Goal: Information Seeking & Learning: Learn about a topic

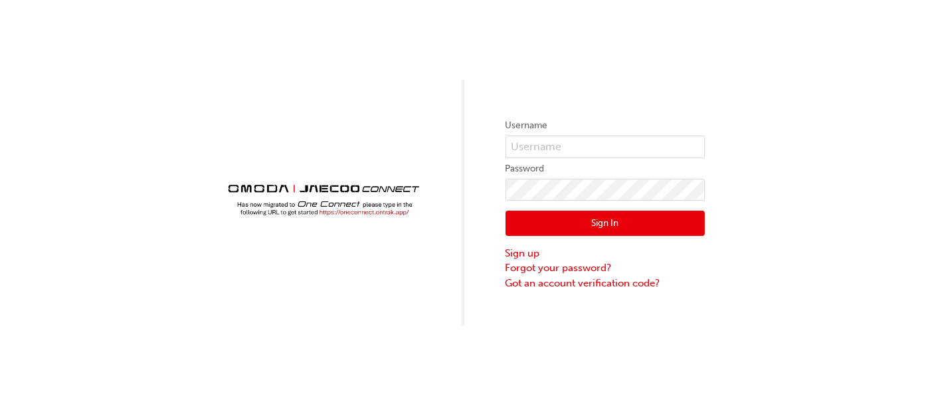
click at [834, 203] on div "Username Password Sign In Sign up Forgot your password? Got an account verifica…" at bounding box center [464, 163] width 928 height 326
click at [623, 148] on input "text" at bounding box center [605, 147] width 199 height 23
type input "OJAU286"
click at [353, 212] on img at bounding box center [323, 192] width 199 height 55
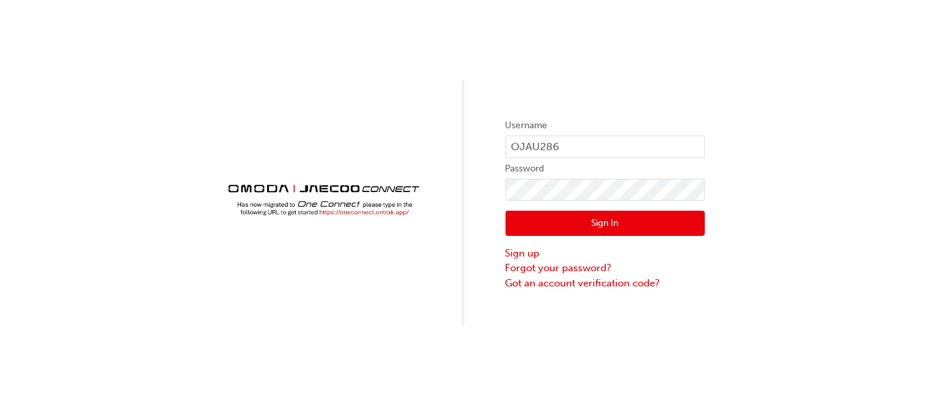
click at [353, 212] on img at bounding box center [323, 192] width 199 height 55
click at [330, 213] on img at bounding box center [323, 192] width 199 height 55
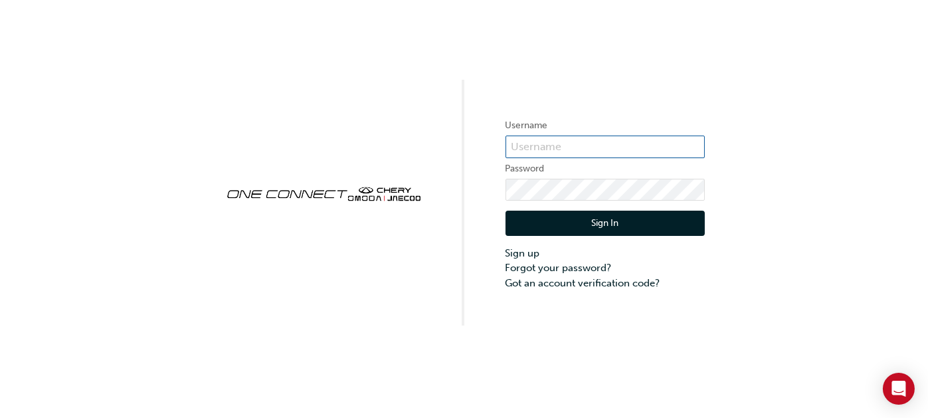
click at [621, 151] on input "text" at bounding box center [605, 147] width 199 height 23
type input "OJAU286"
click at [624, 225] on button "Sign In" at bounding box center [605, 223] width 199 height 25
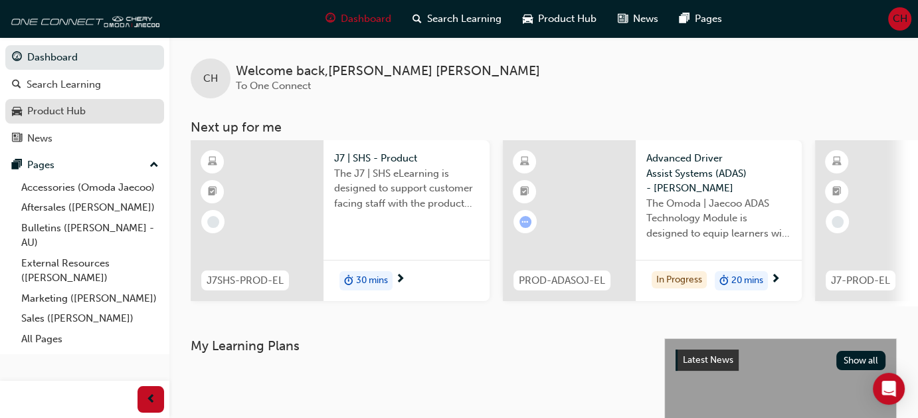
click at [54, 120] on link "Product Hub" at bounding box center [84, 111] width 159 height 25
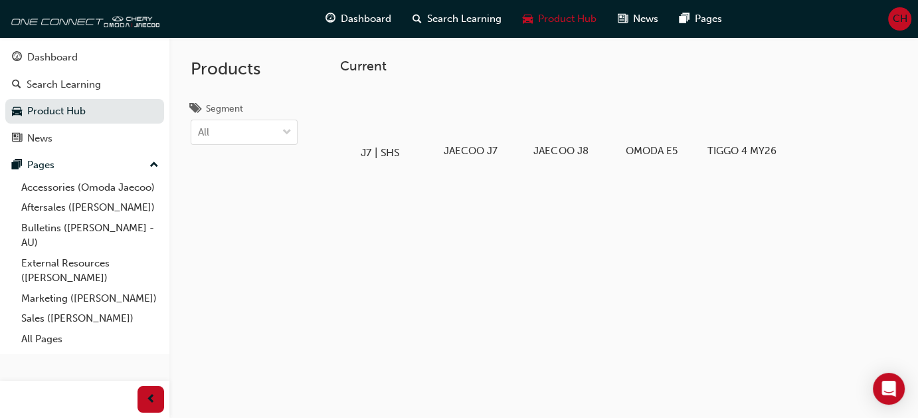
click at [379, 121] on div at bounding box center [380, 114] width 74 height 53
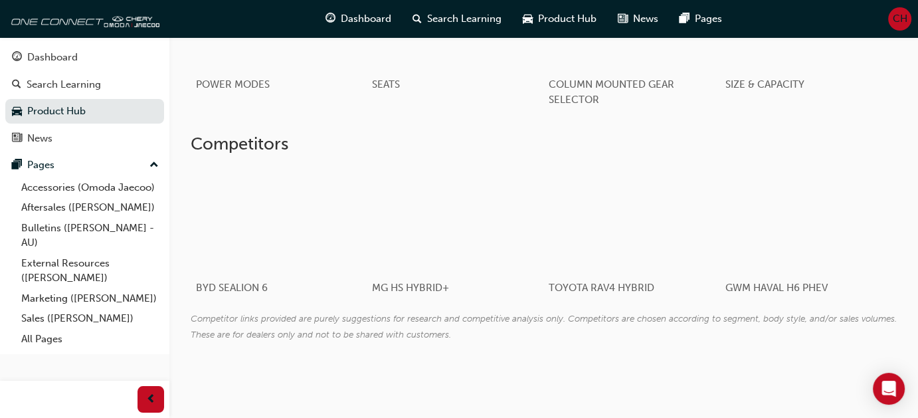
scroll to position [1395, 0]
click at [92, 183] on link "Accessories (Omoda Jaecoo)" at bounding box center [90, 187] width 148 height 21
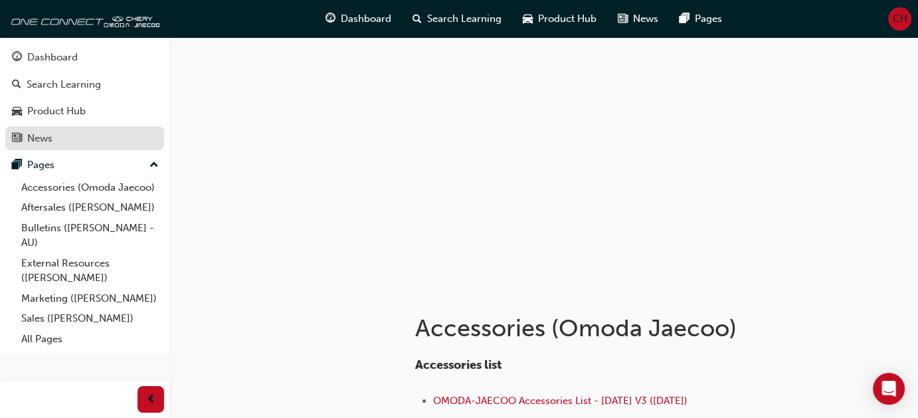
click at [43, 133] on div "News" at bounding box center [39, 138] width 25 height 15
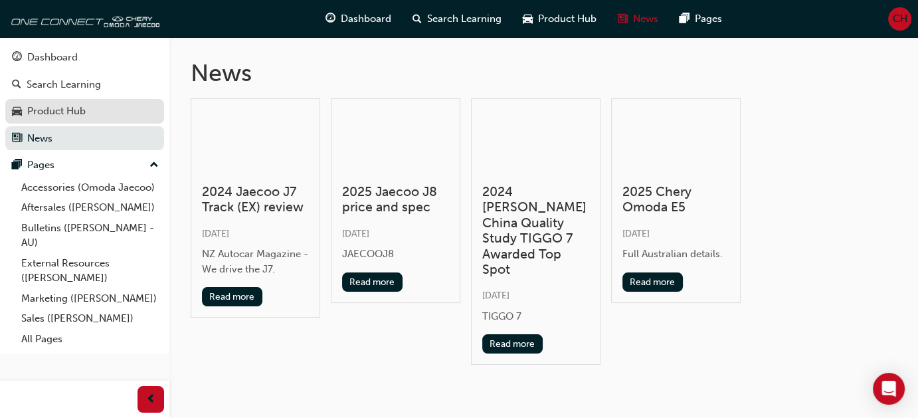
click at [43, 115] on div "Product Hub" at bounding box center [56, 111] width 58 height 15
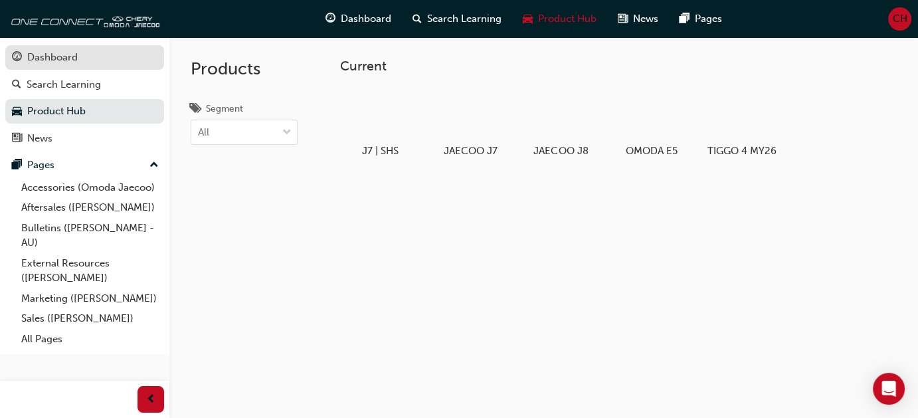
click at [67, 63] on div "Dashboard" at bounding box center [52, 57] width 50 height 15
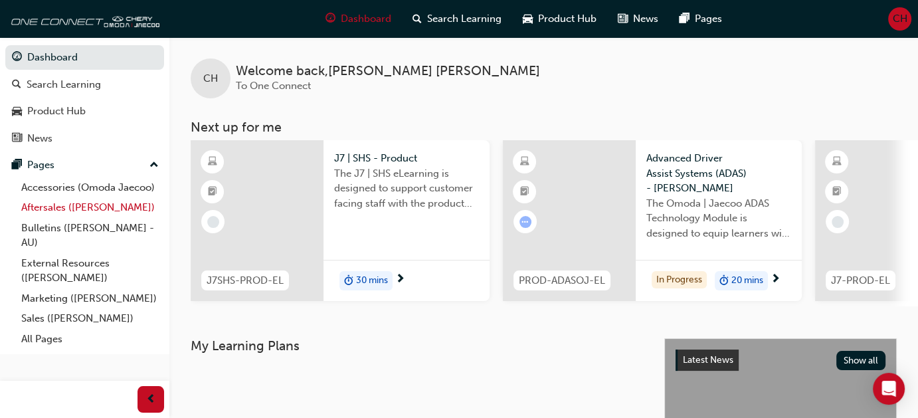
click at [102, 208] on link "Aftersales ([PERSON_NAME])" at bounding box center [90, 207] width 148 height 21
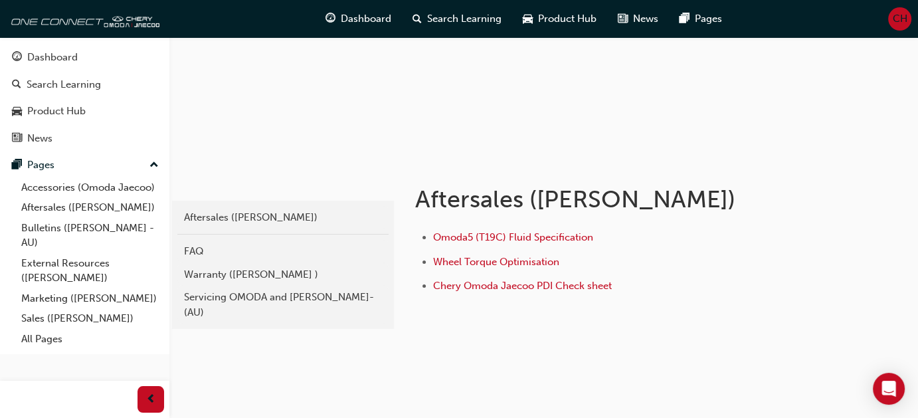
scroll to position [136, 0]
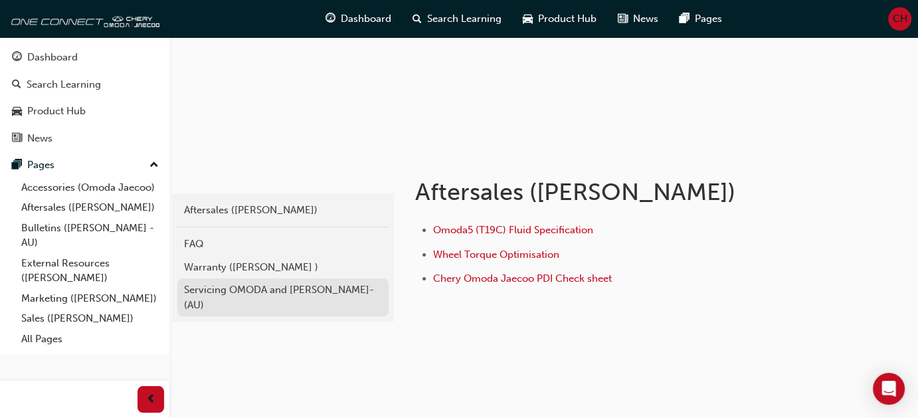
click at [224, 290] on div "Servicing OMODA and [PERSON_NAME]- (AU)" at bounding box center [283, 297] width 198 height 30
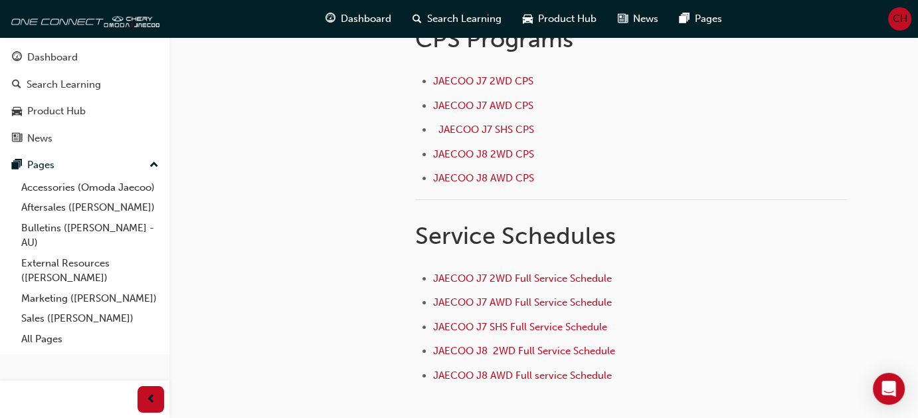
scroll to position [27, 0]
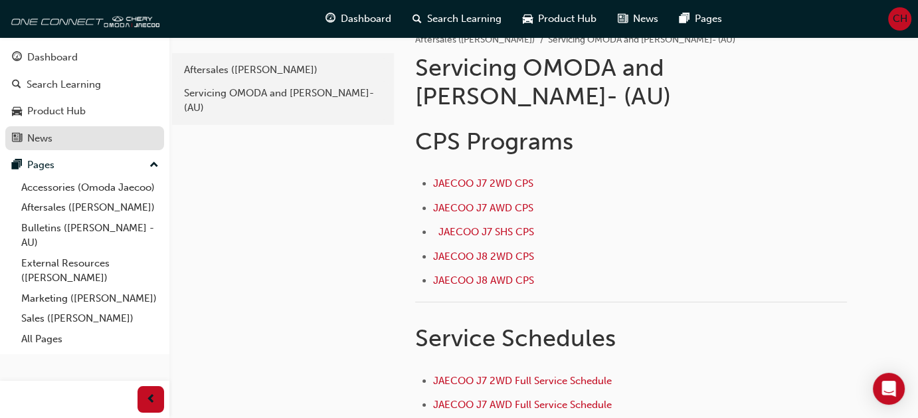
click at [62, 130] on div "News" at bounding box center [84, 138] width 145 height 17
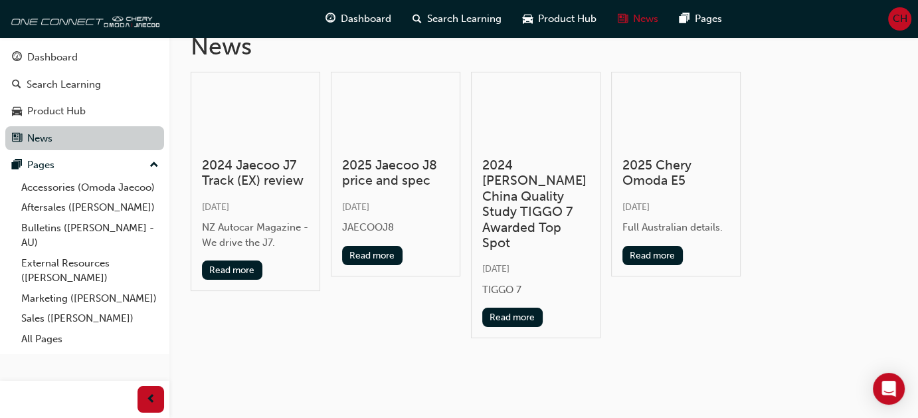
scroll to position [17, 0]
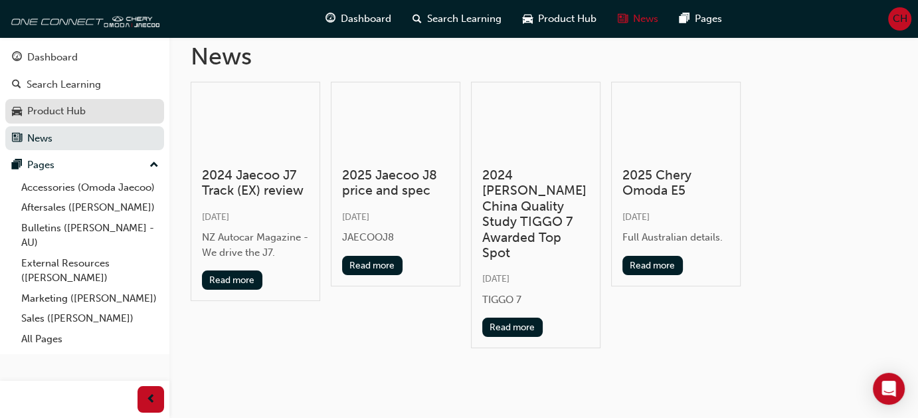
click at [86, 114] on div "Product Hub" at bounding box center [56, 111] width 58 height 15
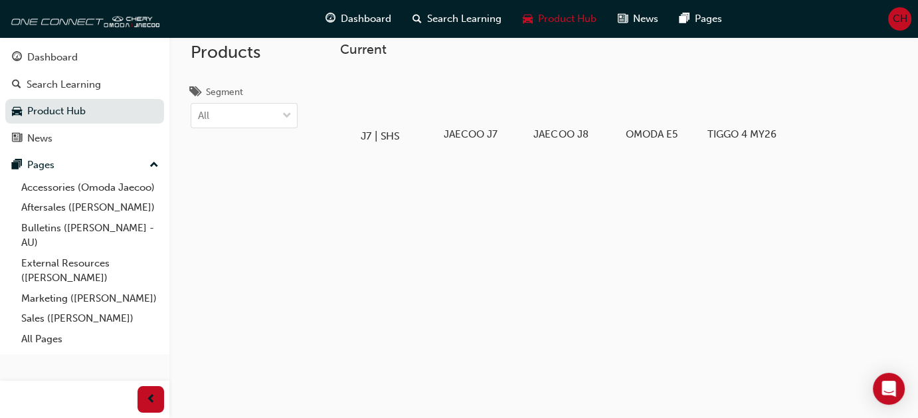
click at [377, 114] on div at bounding box center [380, 97] width 74 height 53
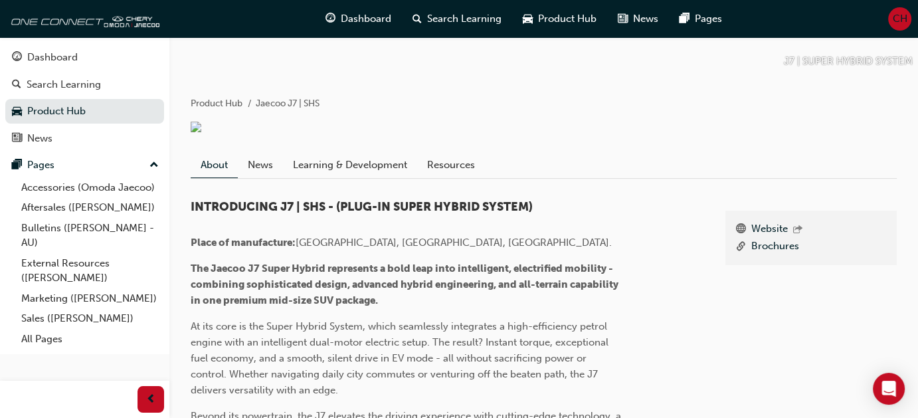
scroll to position [216, 0]
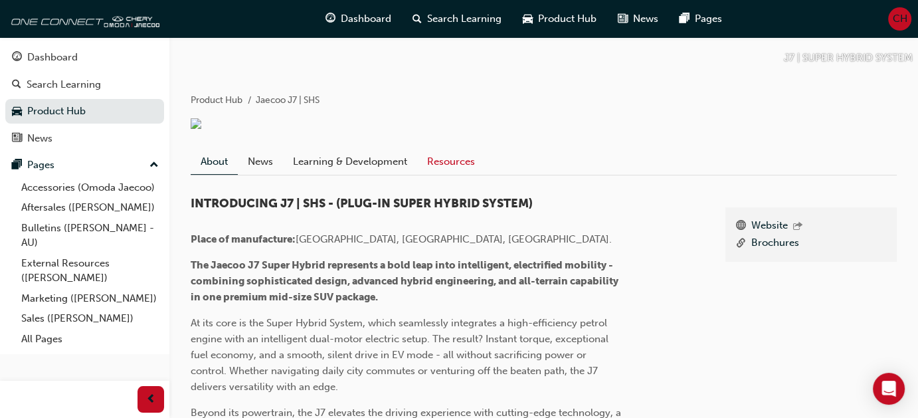
click at [429, 175] on link "Resources" at bounding box center [451, 161] width 68 height 25
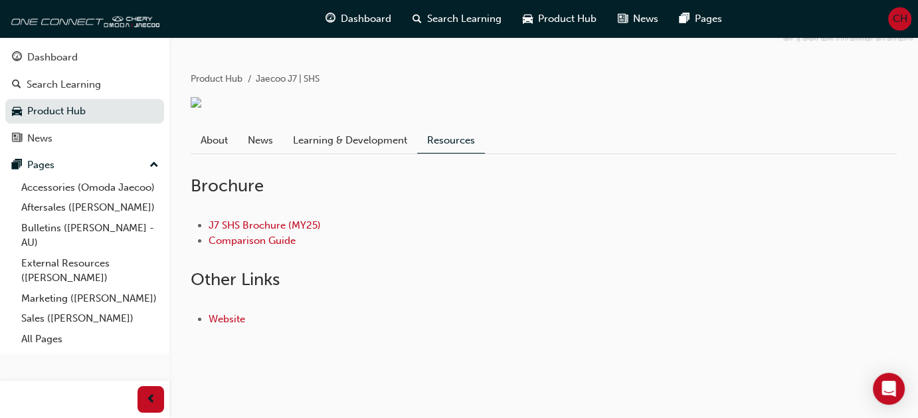
scroll to position [258, 0]
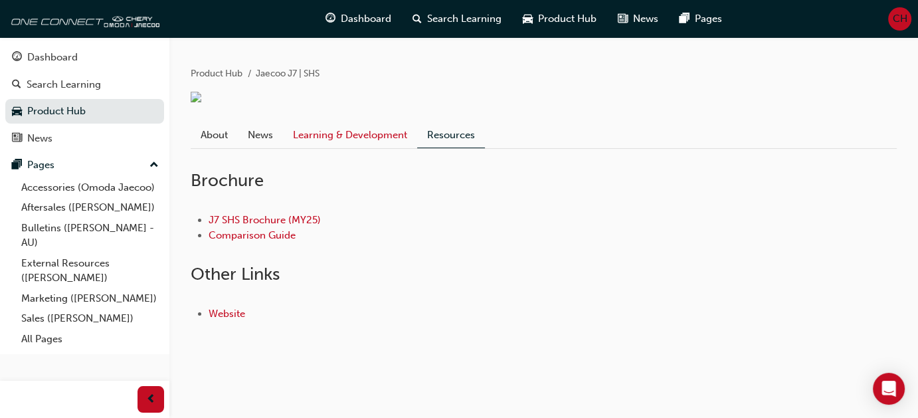
click at [389, 136] on link "Learning & Development" at bounding box center [350, 135] width 134 height 25
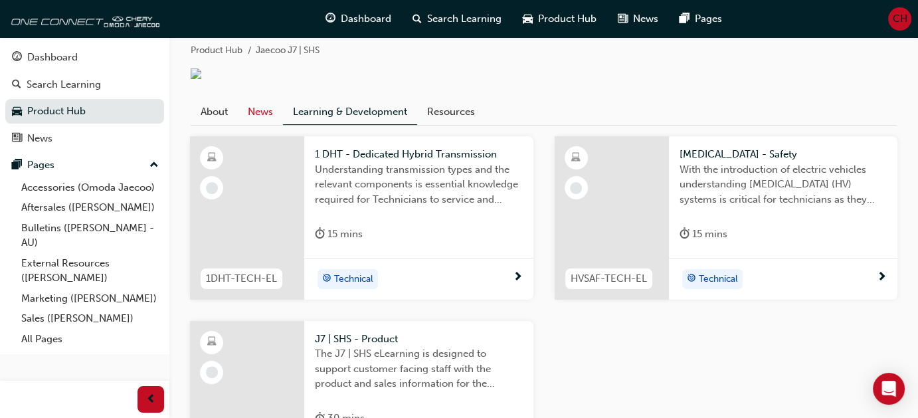
click at [266, 125] on link "News" at bounding box center [260, 112] width 45 height 25
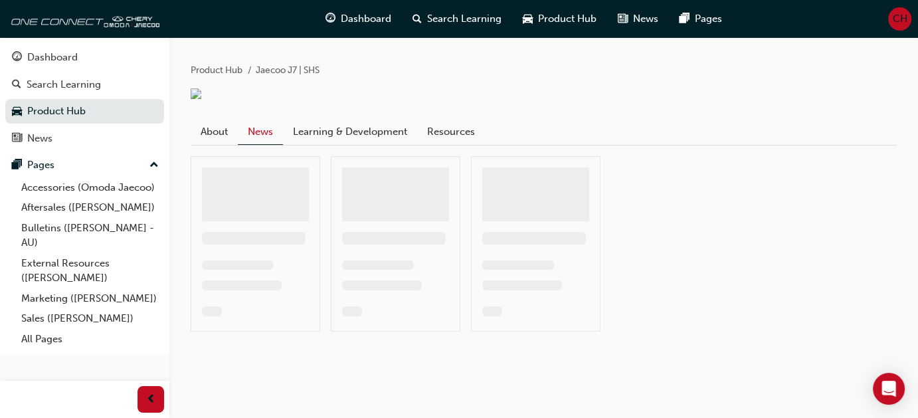
scroll to position [110, 0]
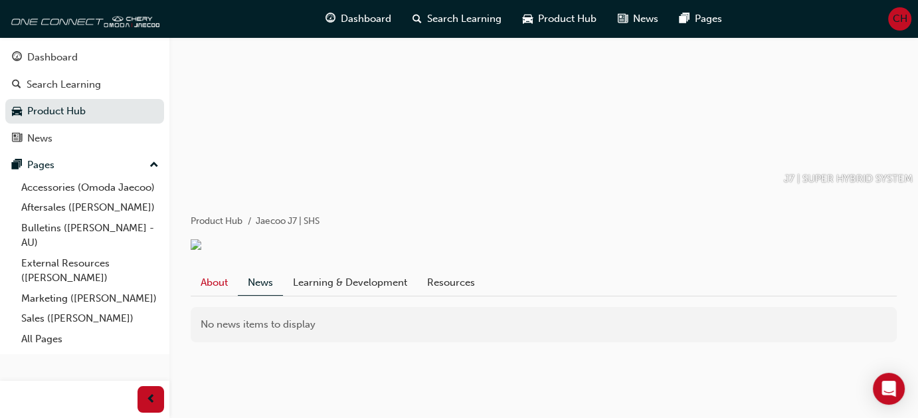
click at [214, 284] on link "About" at bounding box center [214, 282] width 47 height 25
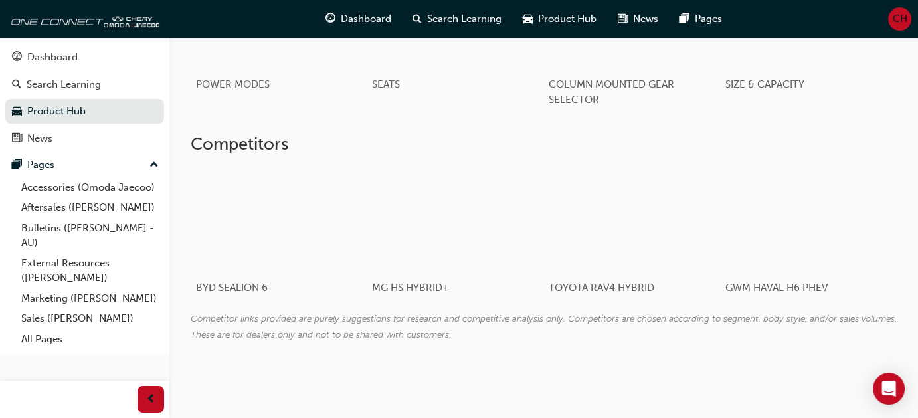
scroll to position [1826, 0]
click at [135, 141] on div "News" at bounding box center [84, 138] width 145 height 17
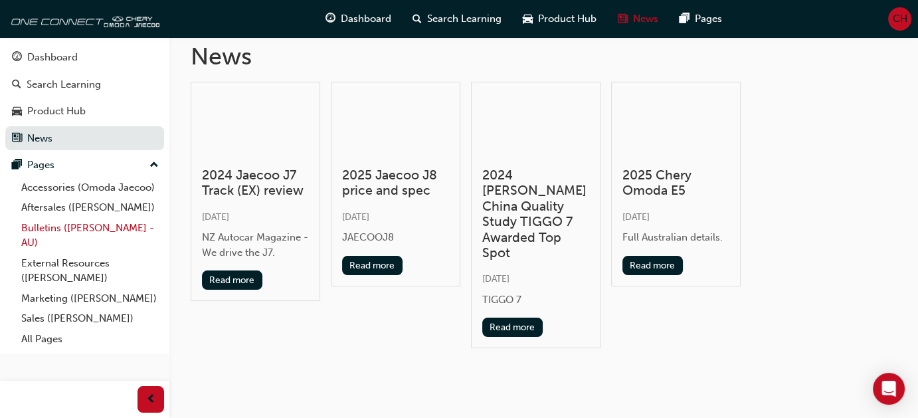
click at [116, 232] on link "Bulletins ([PERSON_NAME] - AU)" at bounding box center [90, 235] width 148 height 35
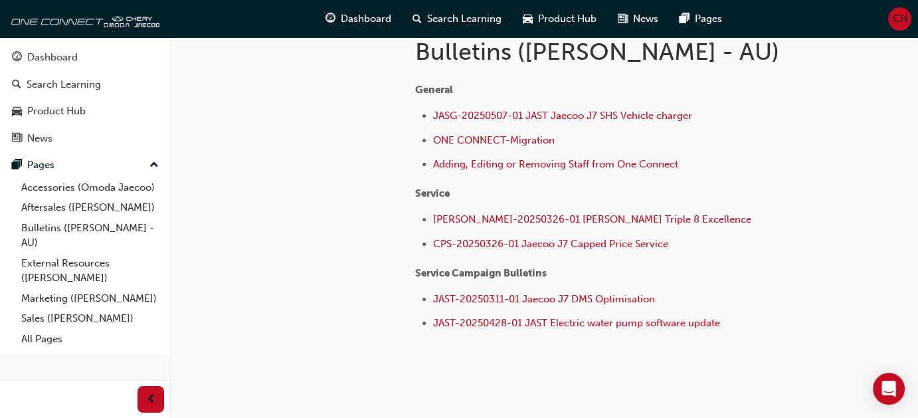
scroll to position [255, 0]
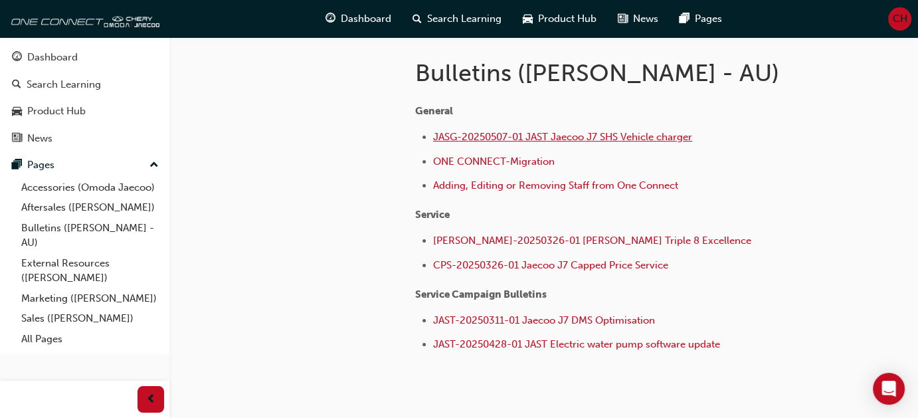
click at [654, 141] on span "JASG-20250507-01 JAST Jaecoo J7 SHS Vehicle charger" at bounding box center [562, 137] width 259 height 12
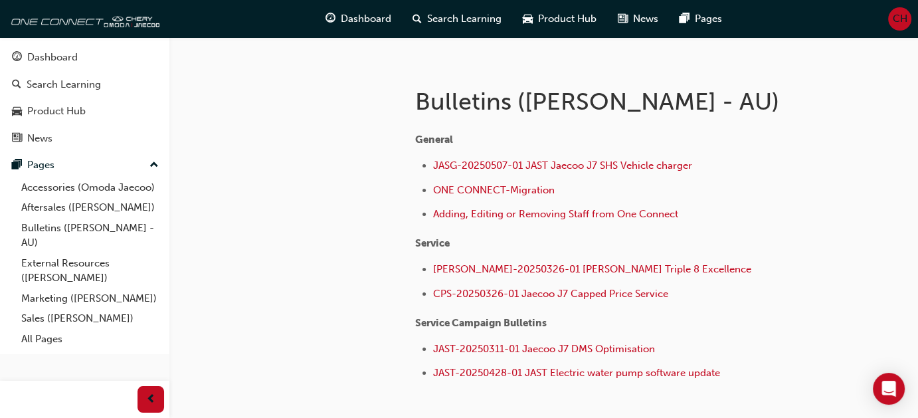
scroll to position [266, 0]
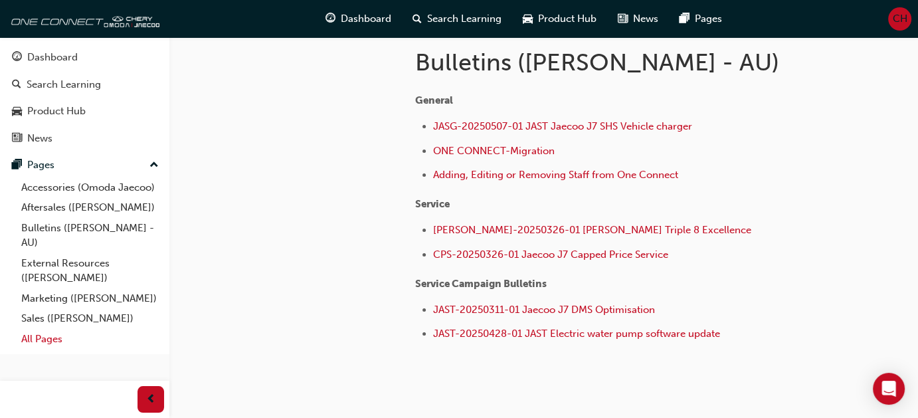
click at [38, 341] on link "All Pages" at bounding box center [90, 339] width 148 height 21
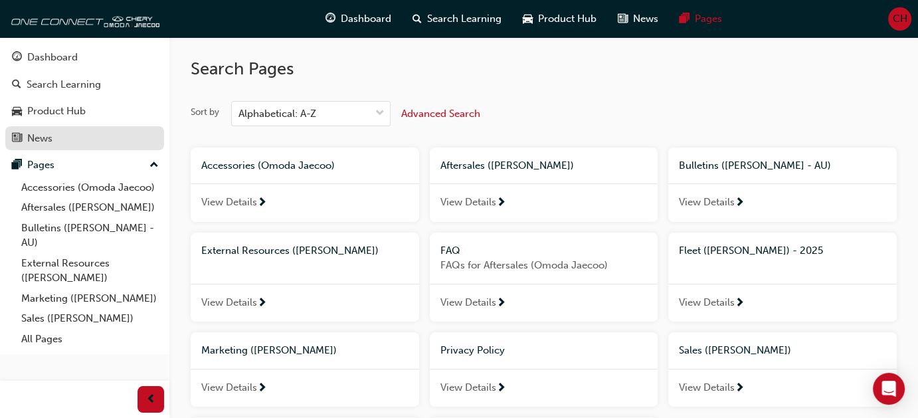
click at [43, 130] on div "News" at bounding box center [84, 138] width 145 height 17
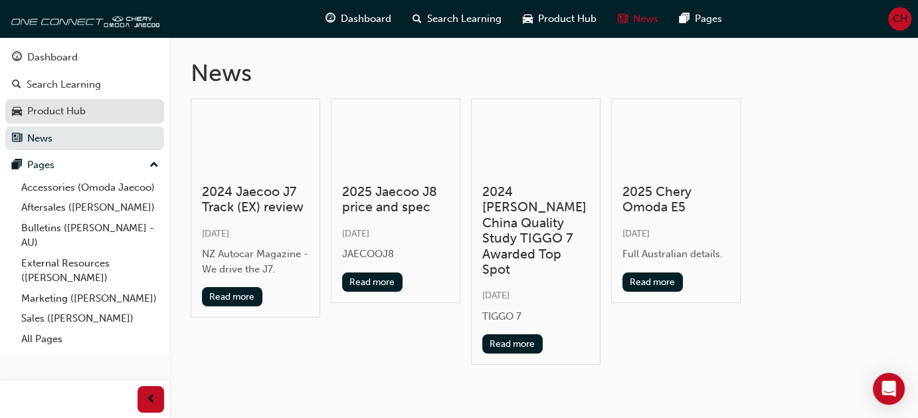
click at [58, 110] on div "Product Hub" at bounding box center [56, 111] width 58 height 15
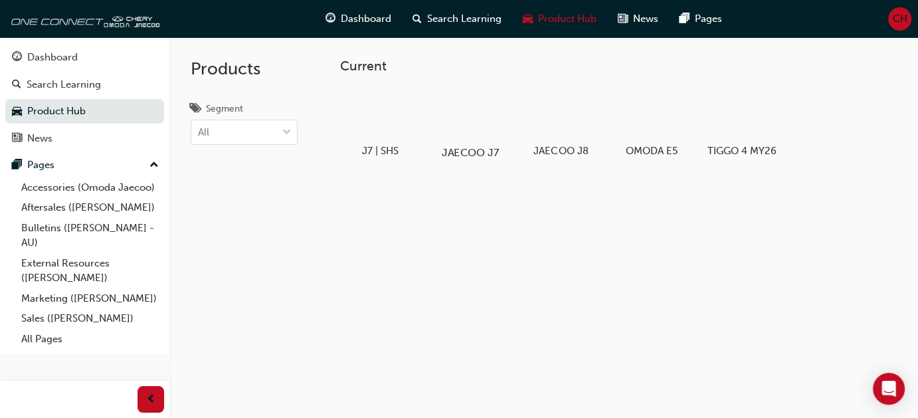
click at [470, 147] on h5 "JAECOO J7" at bounding box center [471, 152] width 74 height 13
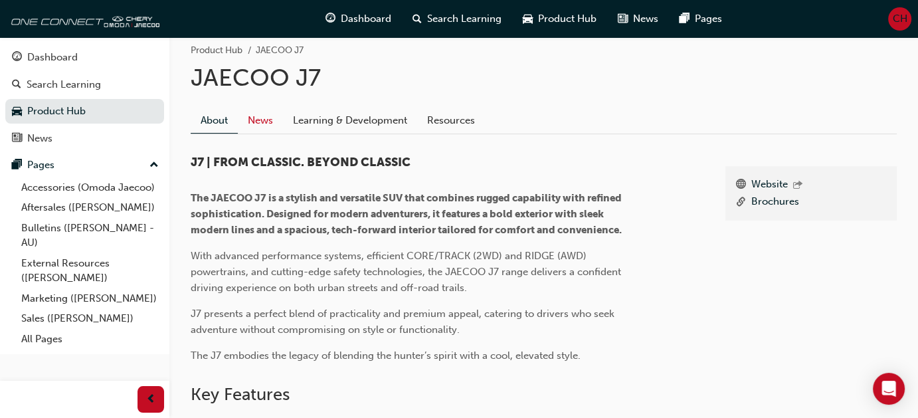
click at [248, 116] on link "News" at bounding box center [260, 120] width 45 height 25
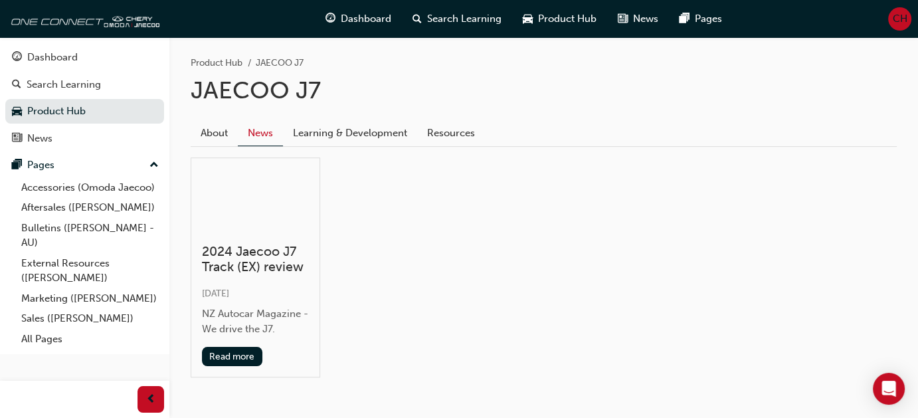
scroll to position [266, 0]
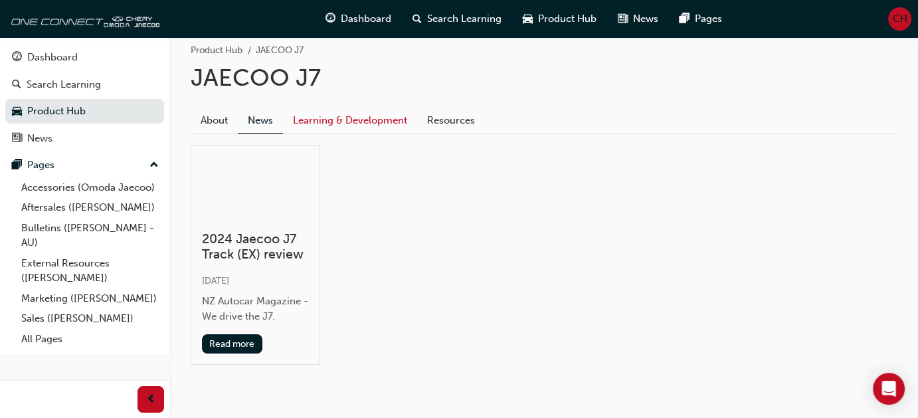
click at [330, 120] on link "Learning & Development" at bounding box center [350, 120] width 134 height 25
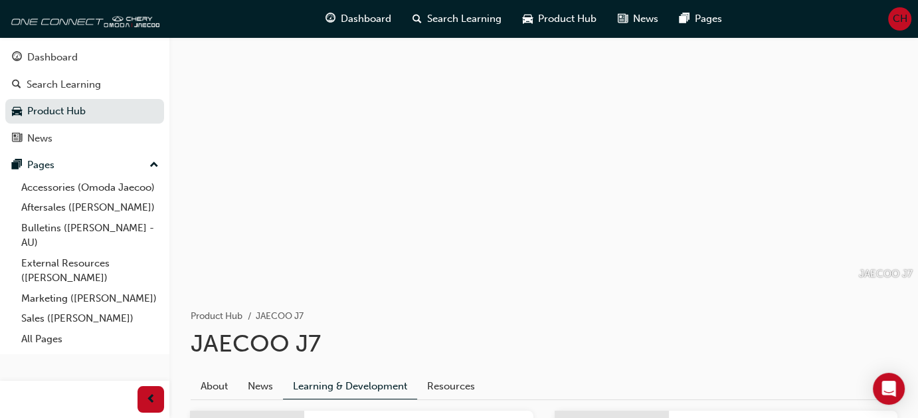
drag, startPoint x: 767, startPoint y: 1, endPoint x: 252, endPoint y: 31, distance: 515.1
click at [252, 31] on div "Dashboard Search Learning Product Hub News Pages CH" at bounding box center [459, 19] width 918 height 38
click at [546, 15] on span "Product Hub" at bounding box center [567, 18] width 58 height 15
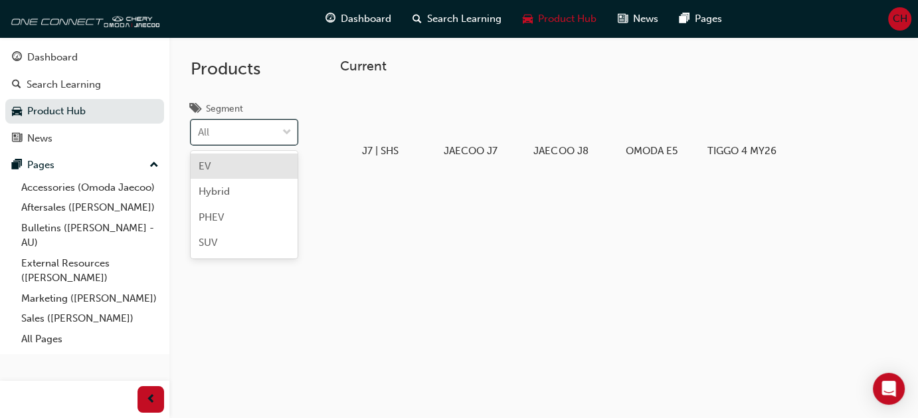
click at [273, 122] on div "All" at bounding box center [234, 132] width 86 height 23
click at [199, 126] on input "Segment option EV focused, 1 of 4. 4 results available. Use Up and Down to choo…" at bounding box center [198, 131] width 1 height 11
click at [273, 122] on div "All" at bounding box center [234, 132] width 86 height 23
click at [199, 126] on input "Segment option EV focused, 1 of 4. 4 results available. Use Up and Down to choo…" at bounding box center [198, 131] width 1 height 11
